Goal: Transaction & Acquisition: Purchase product/service

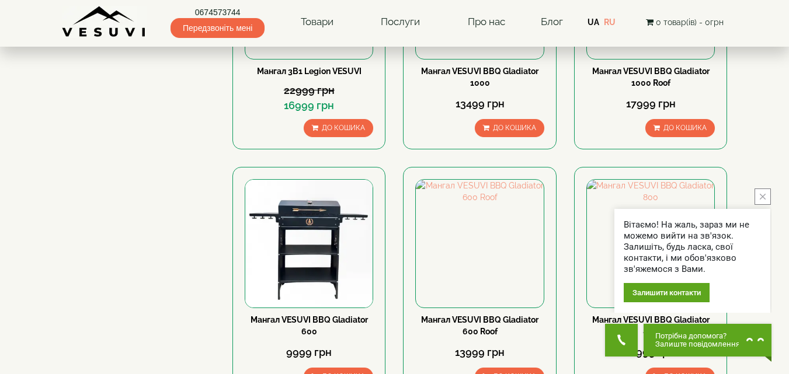
scroll to position [234, 0]
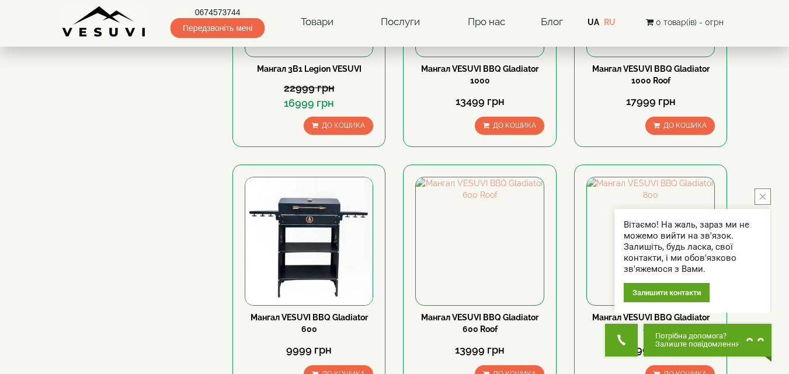
click at [760, 196] on button "close button" at bounding box center [762, 197] width 16 height 16
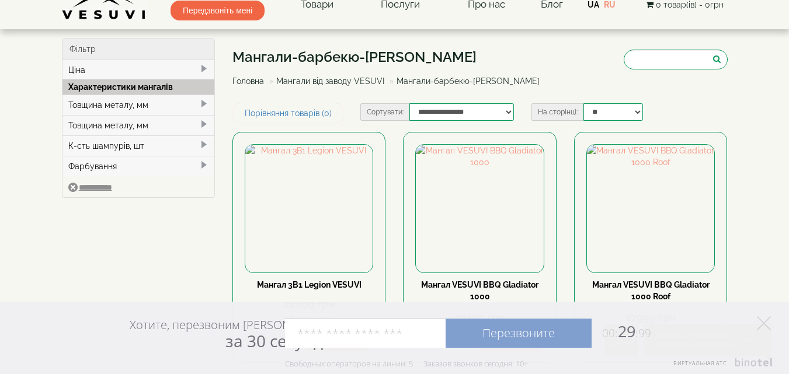
scroll to position [0, 0]
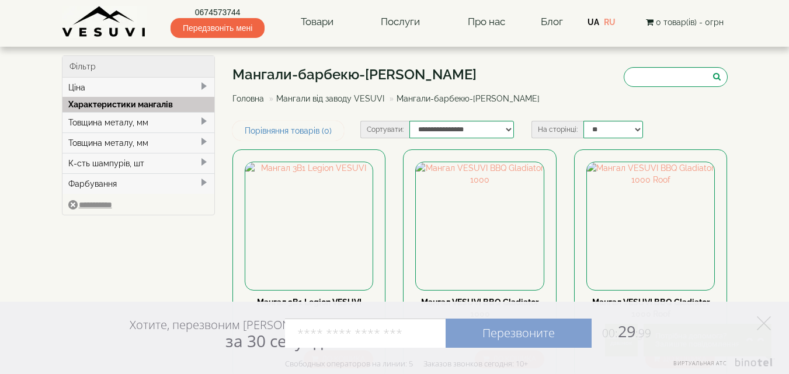
click at [202, 123] on span at bounding box center [203, 121] width 9 height 9
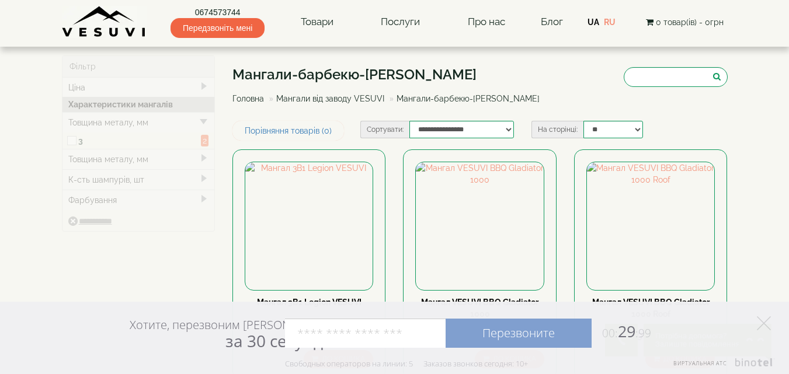
type input "*****"
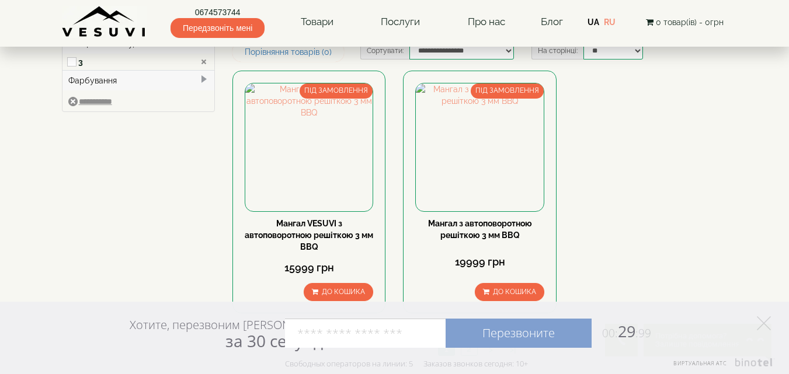
scroll to position [58, 0]
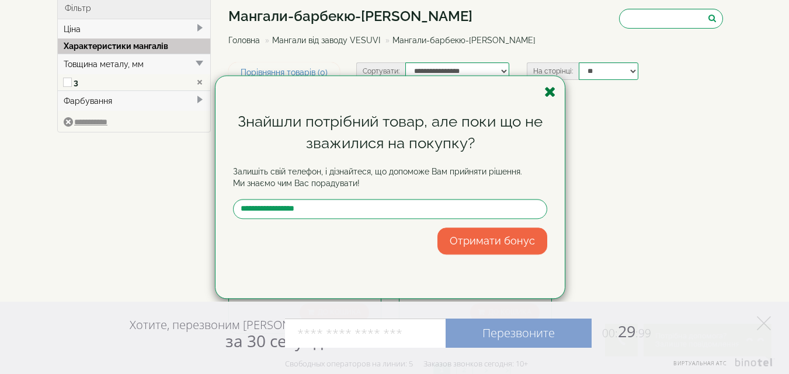
click at [551, 94] on icon "button" at bounding box center [550, 92] width 12 height 15
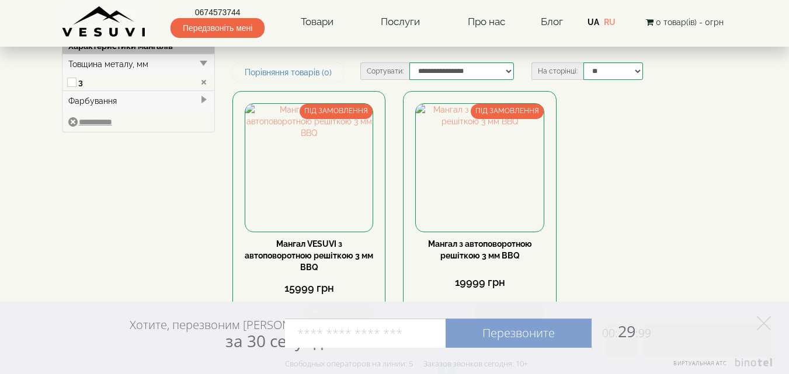
scroll to position [117, 0]
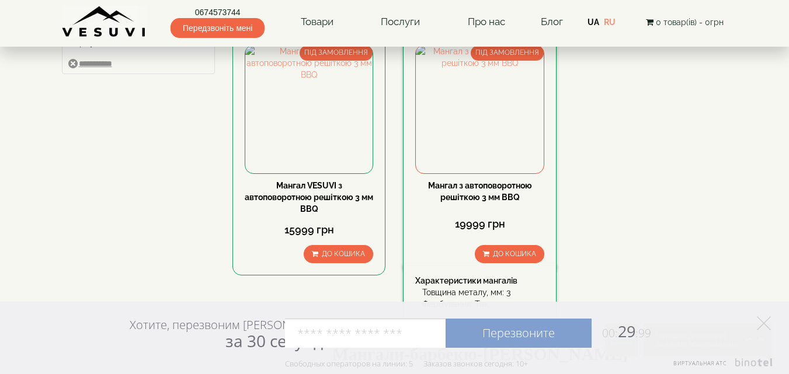
click at [470, 187] on link "Мангал з автоповоротною решіткою 3 мм BBQ" at bounding box center [480, 191] width 104 height 21
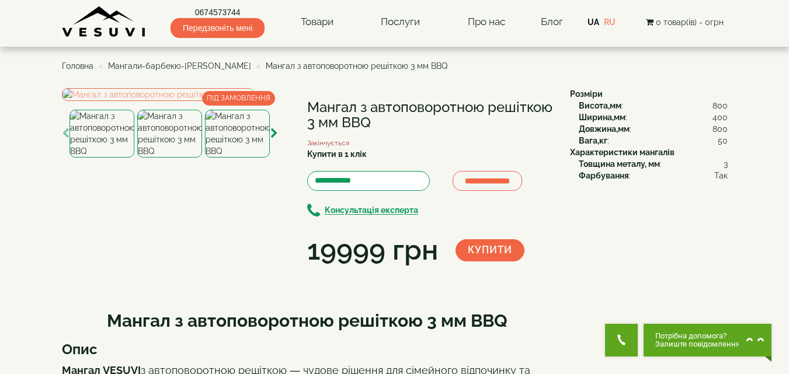
scroll to position [58, 0]
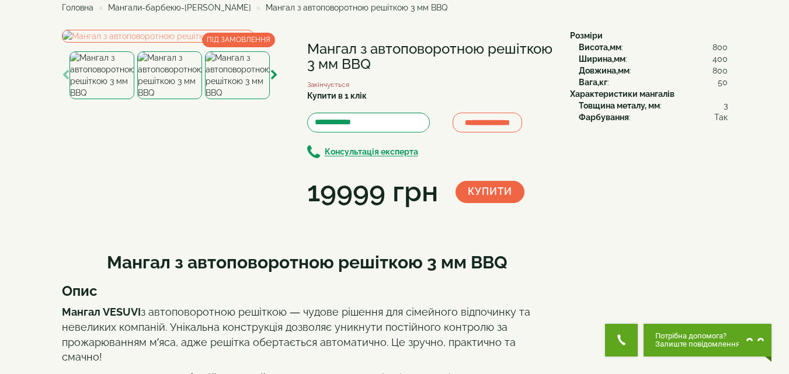
click at [225, 99] on img at bounding box center [237, 75] width 65 height 48
click at [172, 99] on img at bounding box center [169, 75] width 65 height 48
click at [114, 99] on img at bounding box center [101, 75] width 65 height 48
click at [170, 99] on img at bounding box center [169, 75] width 65 height 48
click at [226, 99] on img at bounding box center [237, 75] width 65 height 48
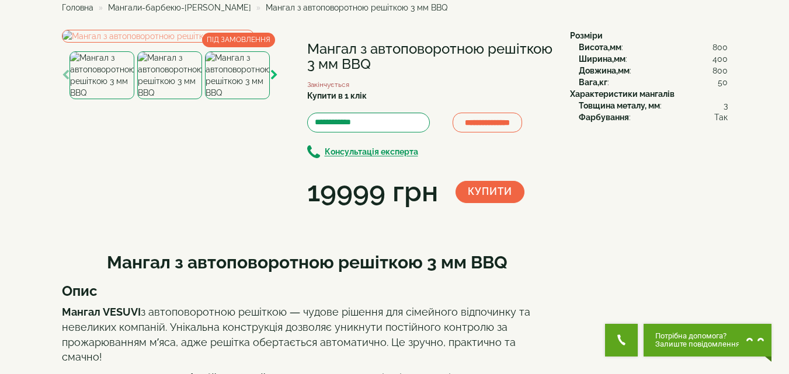
click at [273, 81] on icon "button" at bounding box center [274, 75] width 8 height 11
click at [108, 99] on img at bounding box center [101, 75] width 65 height 48
click at [169, 99] on img at bounding box center [170, 75] width 65 height 48
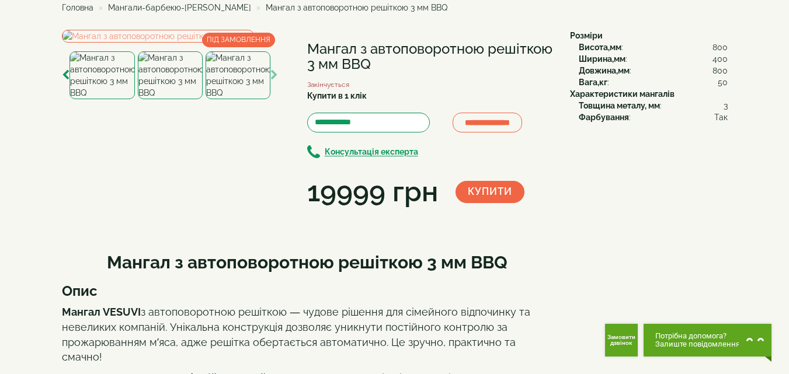
click at [241, 99] on img at bounding box center [238, 75] width 65 height 48
click at [273, 81] on icon "button" at bounding box center [274, 75] width 8 height 11
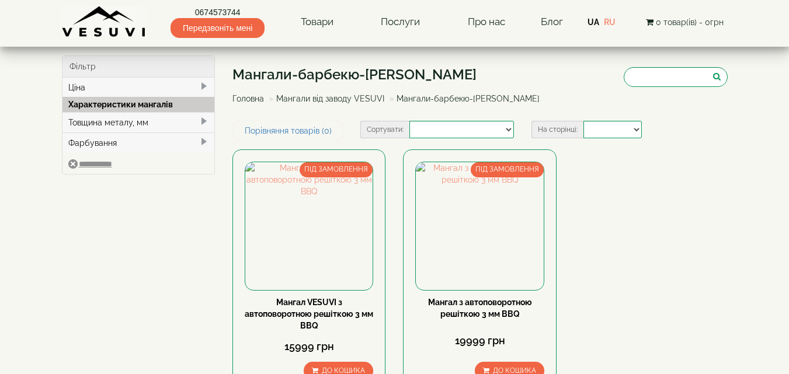
select select
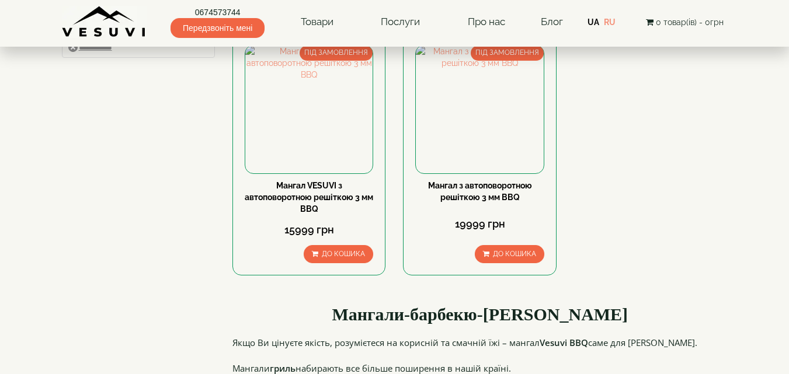
scroll to position [117, 0]
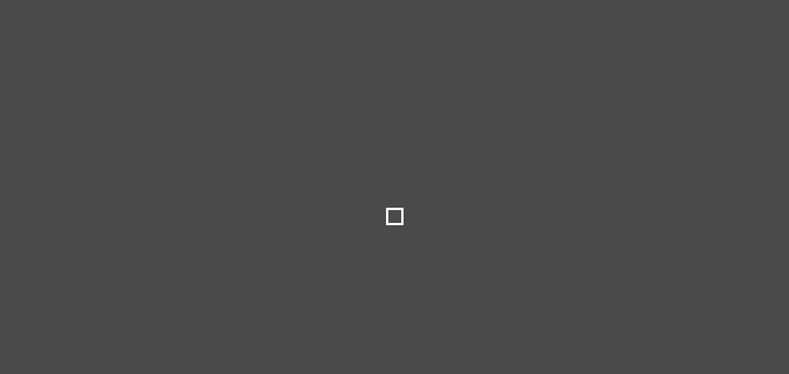
type input "****"
type input "*****"
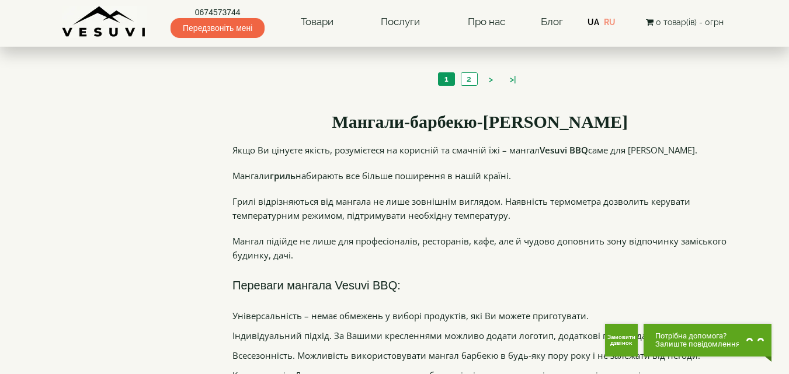
scroll to position [1343, 0]
